Goal: Task Accomplishment & Management: Manage account settings

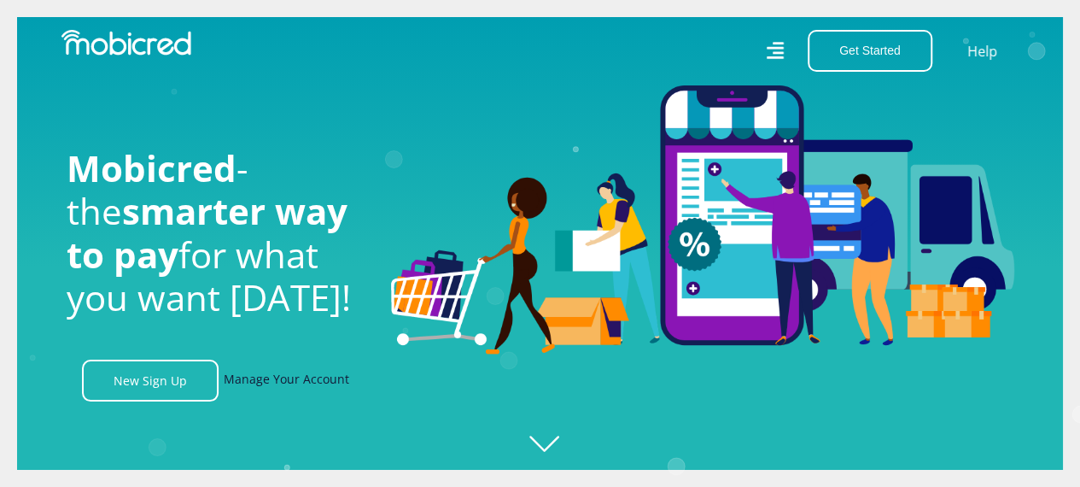
scroll to position [0, 1217]
click at [259, 392] on link "Manage Your Account" at bounding box center [287, 381] width 126 height 42
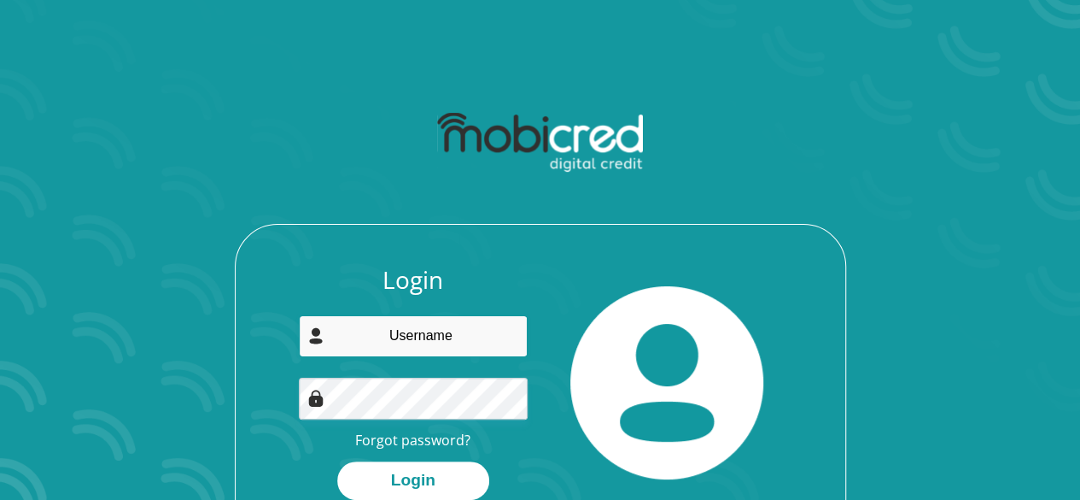
click at [385, 354] on input "email" at bounding box center [413, 336] width 229 height 42
drag, startPoint x: 385, startPoint y: 354, endPoint x: 442, endPoint y: 374, distance: 59.7
click at [442, 374] on div "Login Forgot password? Login" at bounding box center [413, 383] width 254 height 234
type input "Mduvastone@gmail.com"
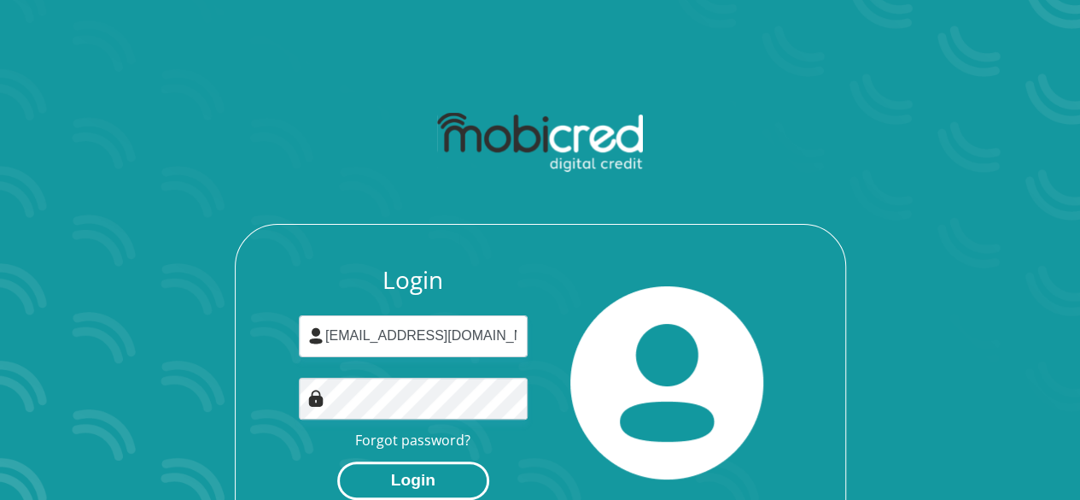
click at [451, 473] on button "Login" at bounding box center [413, 480] width 152 height 38
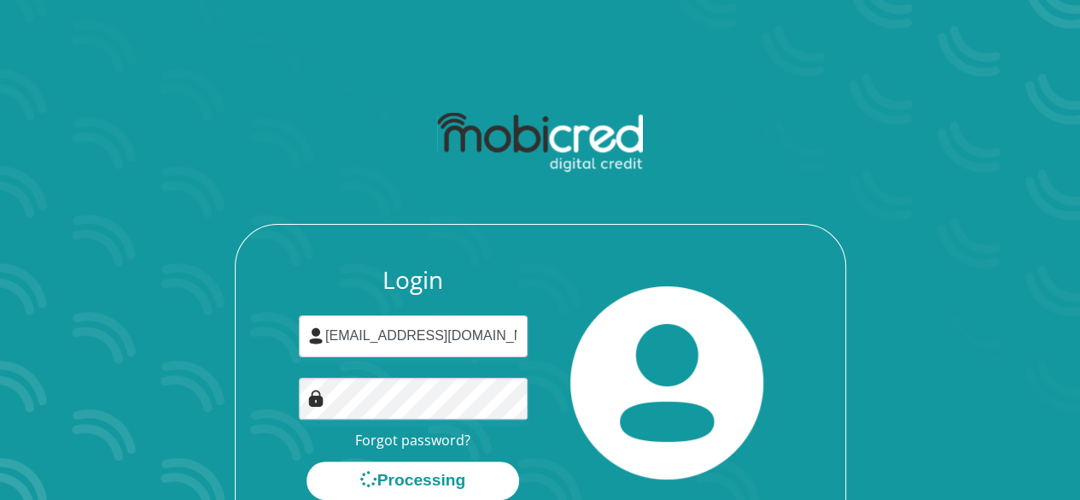
scroll to position [97, 0]
